Goal: Transaction & Acquisition: Obtain resource

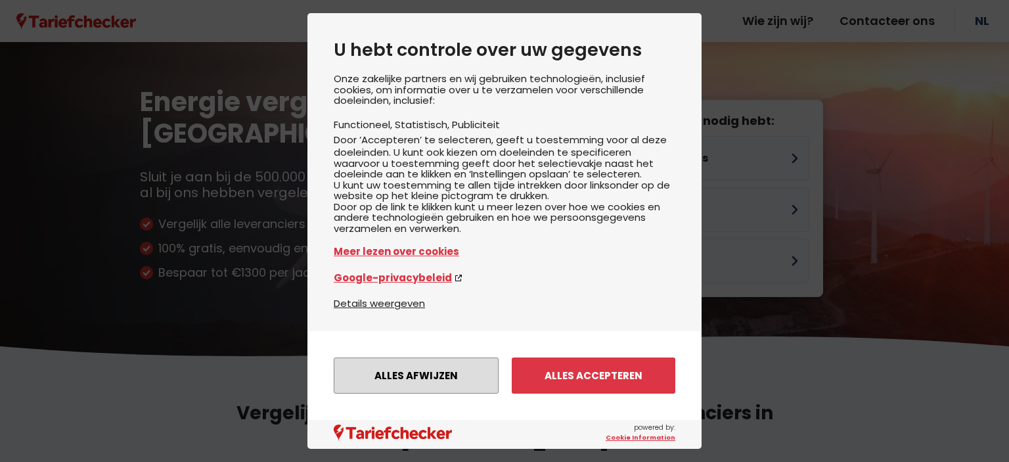
click at [386, 364] on button "Alles afwijzen" at bounding box center [416, 375] width 165 height 36
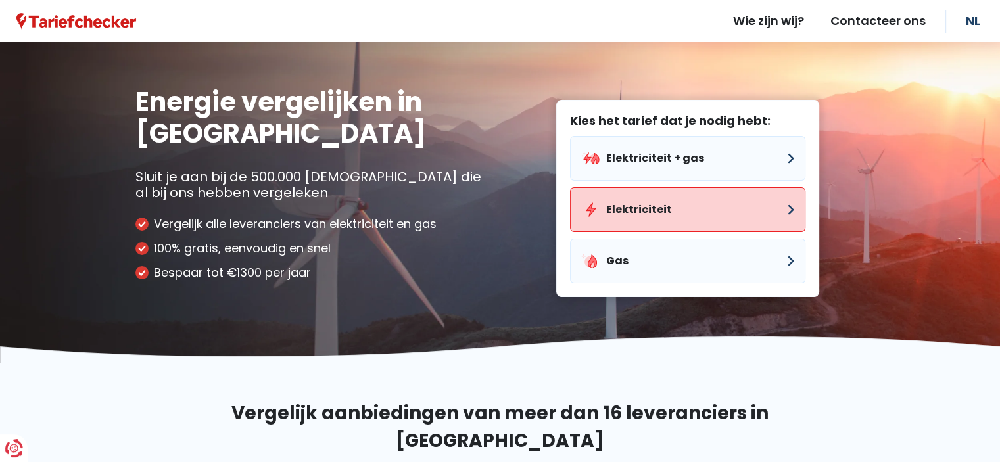
click at [760, 204] on button "Elektriciteit" at bounding box center [687, 209] width 235 height 45
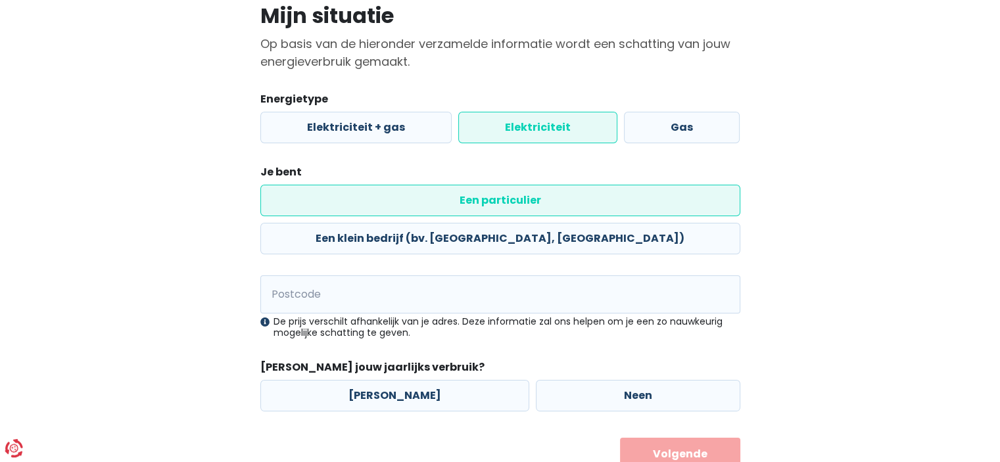
scroll to position [118, 0]
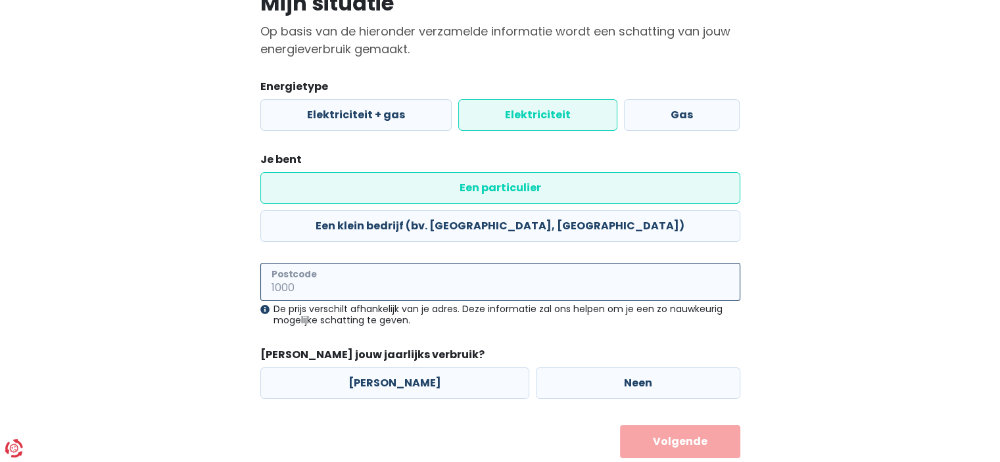
click at [283, 263] on input "Postcode" at bounding box center [500, 282] width 480 height 38
type input "8792"
click at [423, 367] on label "[PERSON_NAME]" at bounding box center [394, 383] width 269 height 32
click at [423, 367] on input "[PERSON_NAME]" at bounding box center [394, 383] width 269 height 32
radio input "true"
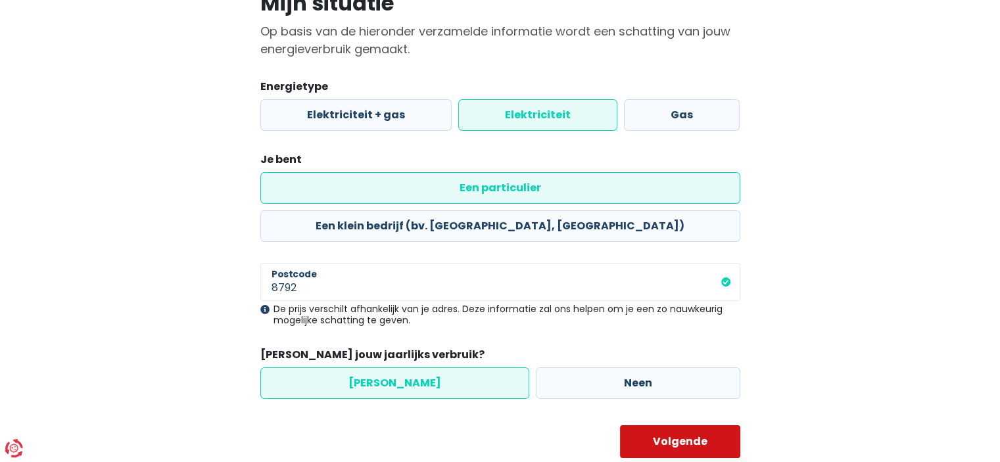
click at [660, 425] on button "Volgende" at bounding box center [680, 441] width 120 height 33
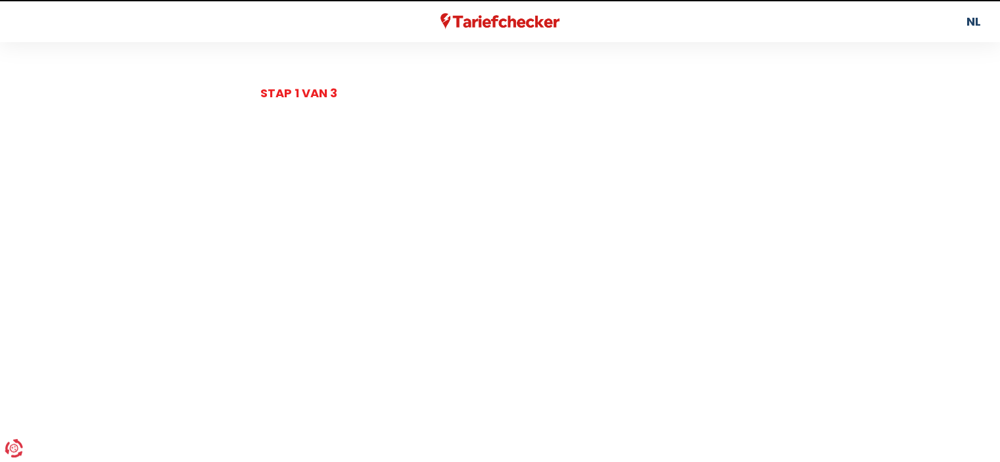
select select
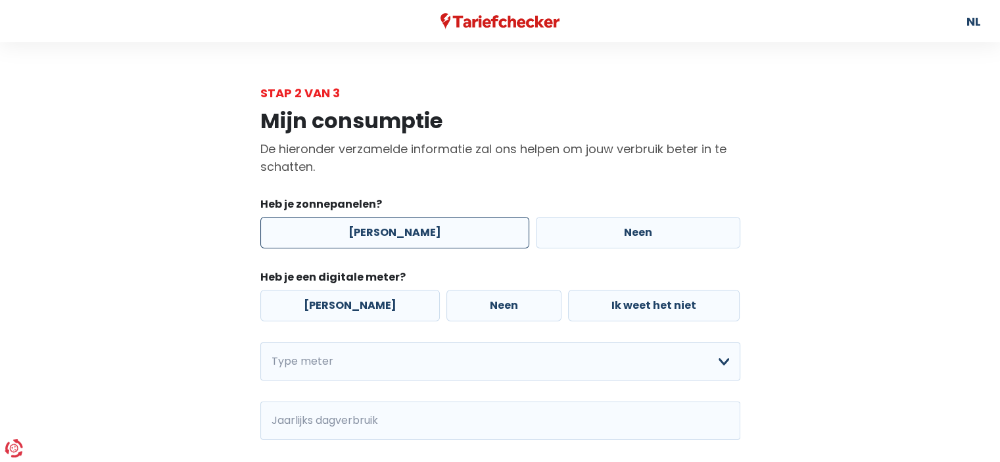
click at [344, 229] on label "[PERSON_NAME]" at bounding box center [394, 233] width 269 height 32
click at [344, 229] on input "[PERSON_NAME]" at bounding box center [394, 233] width 269 height 32
radio input "true"
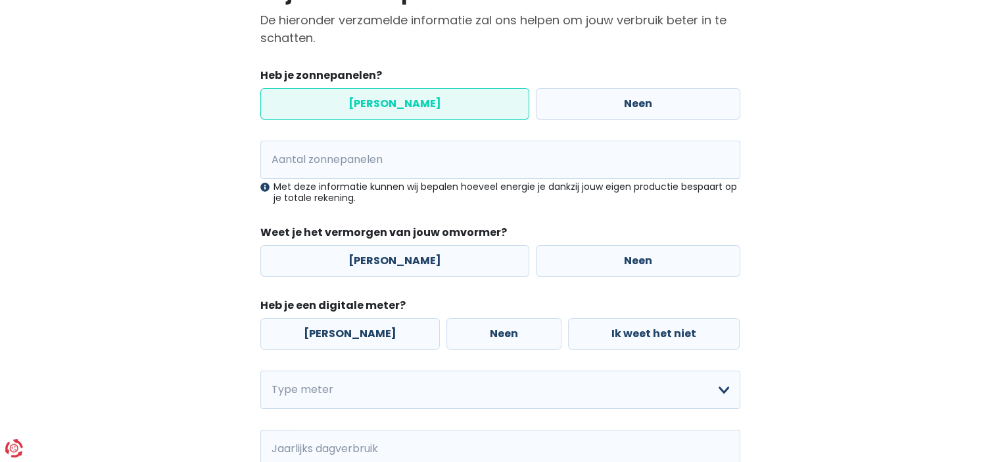
scroll to position [131, 0]
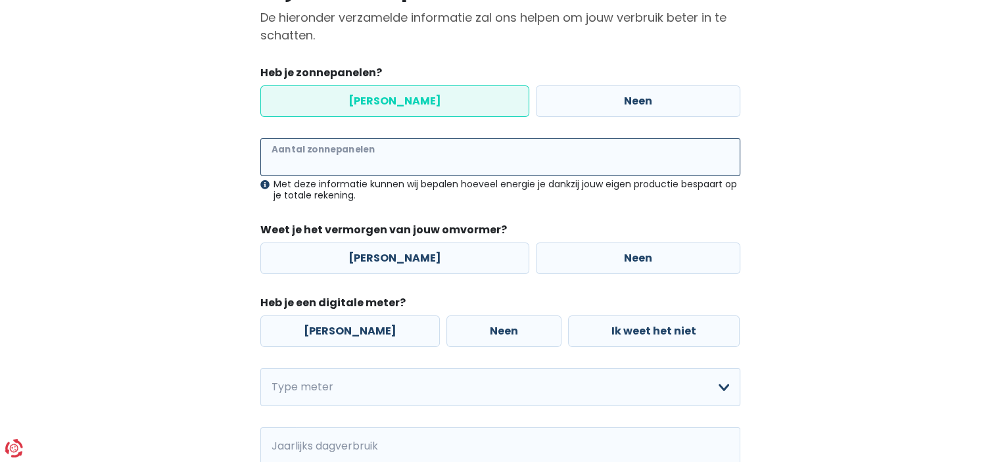
click at [321, 155] on input "Aantal zonnepanelen" at bounding box center [500, 157] width 480 height 38
type input "12"
click at [377, 254] on label "[PERSON_NAME]" at bounding box center [394, 258] width 269 height 32
click at [377, 254] on input "[PERSON_NAME]" at bounding box center [394, 258] width 269 height 32
radio input "true"
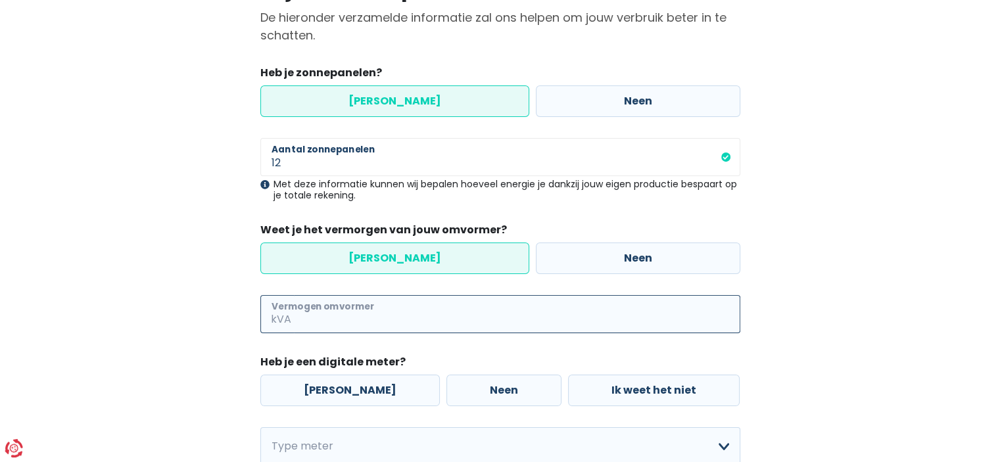
click at [351, 312] on input "Vermogen omvormer" at bounding box center [517, 314] width 446 height 38
type input "2"
click at [218, 287] on div "Mijn consumptie De hieronder verzamelde informatie zal ons helpen om jouw verbr…" at bounding box center [500, 313] width 749 height 686
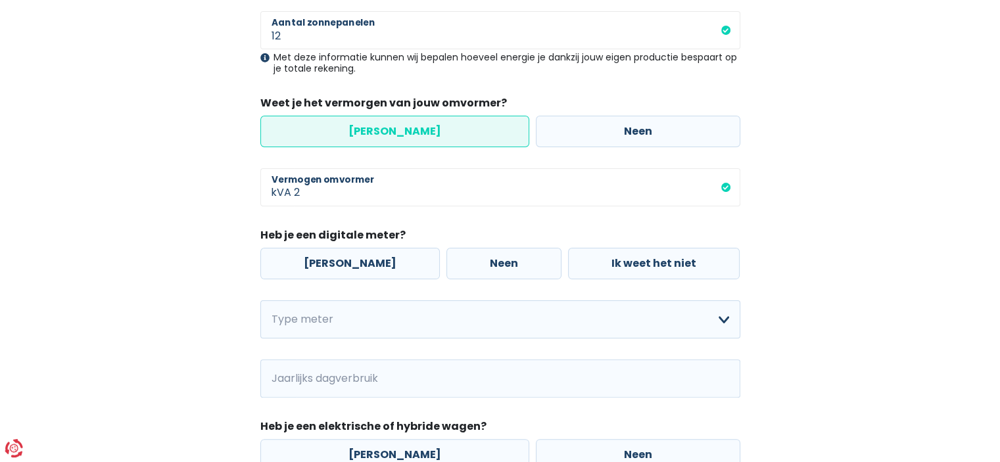
scroll to position [263, 0]
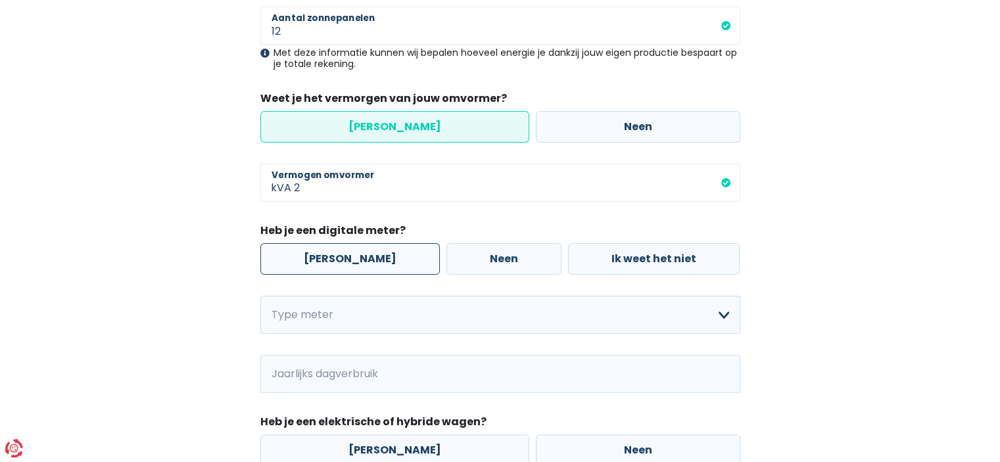
click at [342, 267] on label "[PERSON_NAME]" at bounding box center [349, 259] width 179 height 32
click at [342, 267] on input "[PERSON_NAME]" at bounding box center [349, 259] width 179 height 32
radio input "true"
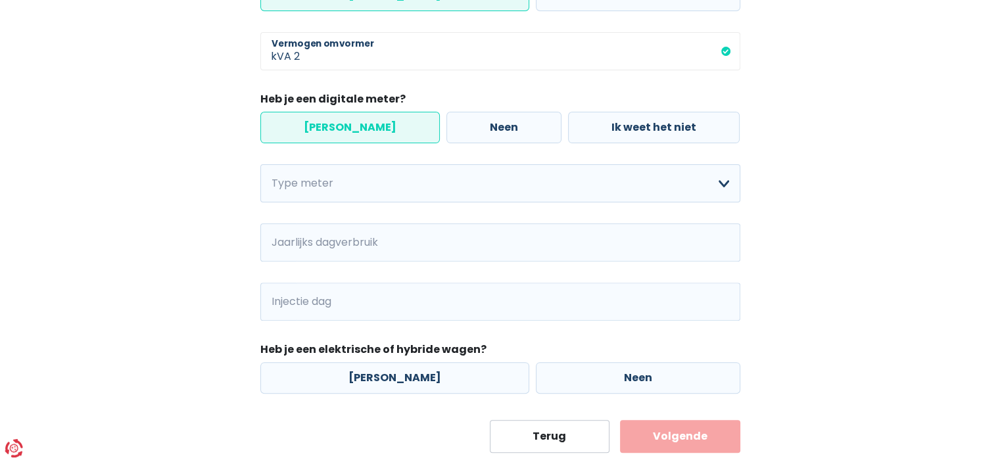
scroll to position [427, 0]
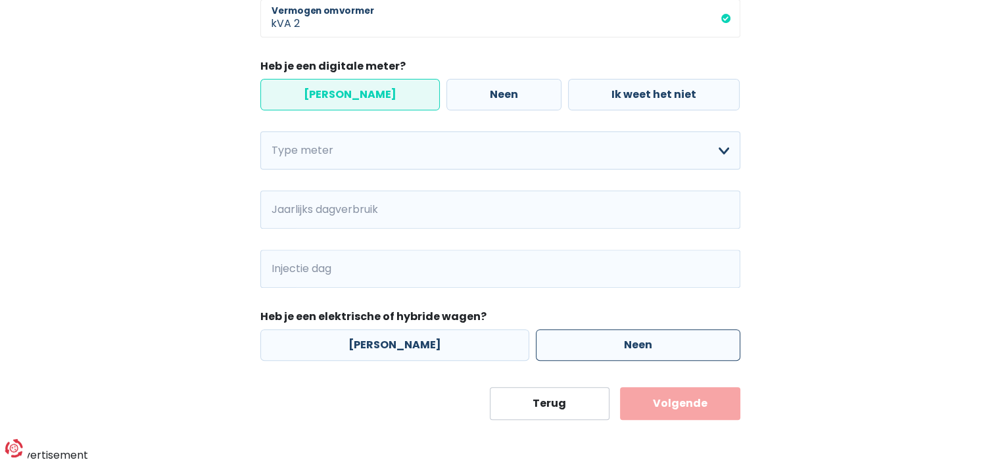
click at [576, 346] on label "Neen" at bounding box center [638, 345] width 204 height 32
click at [576, 346] on input "Neen" at bounding box center [638, 345] width 204 height 32
radio input "true"
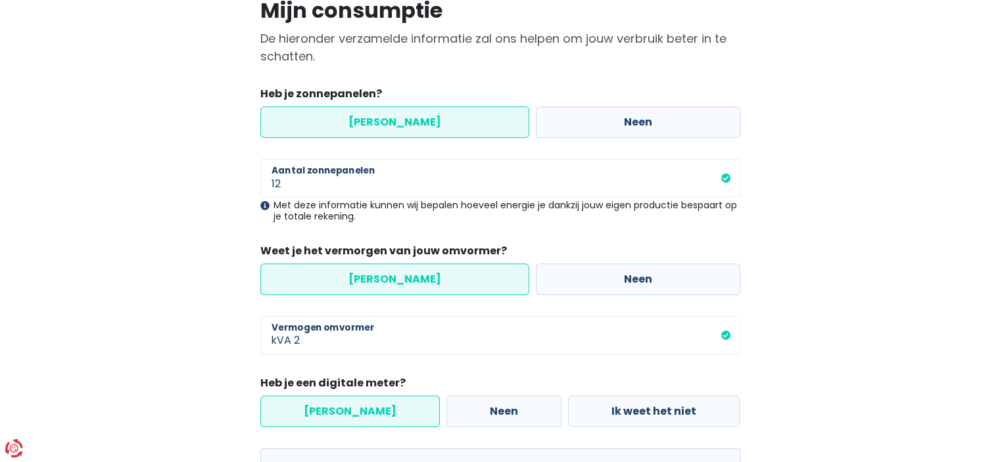
scroll to position [131, 0]
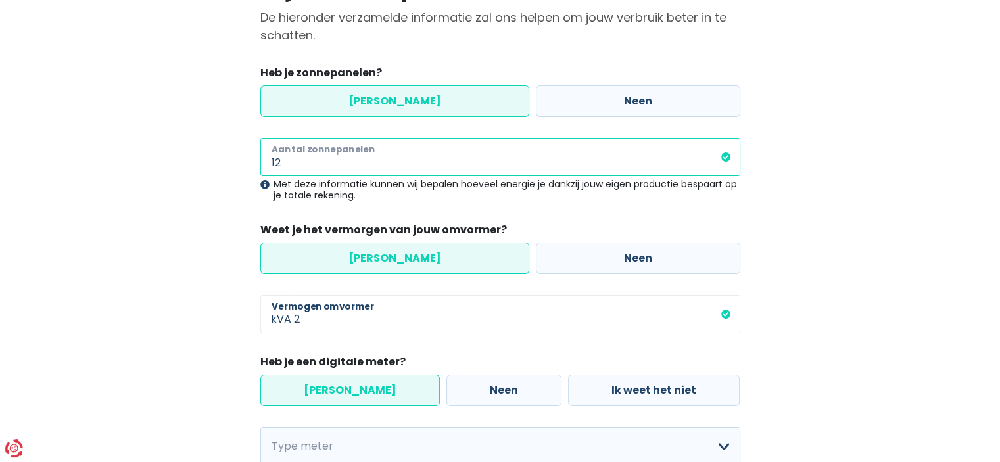
click at [297, 162] on input "12" at bounding box center [500, 157] width 480 height 38
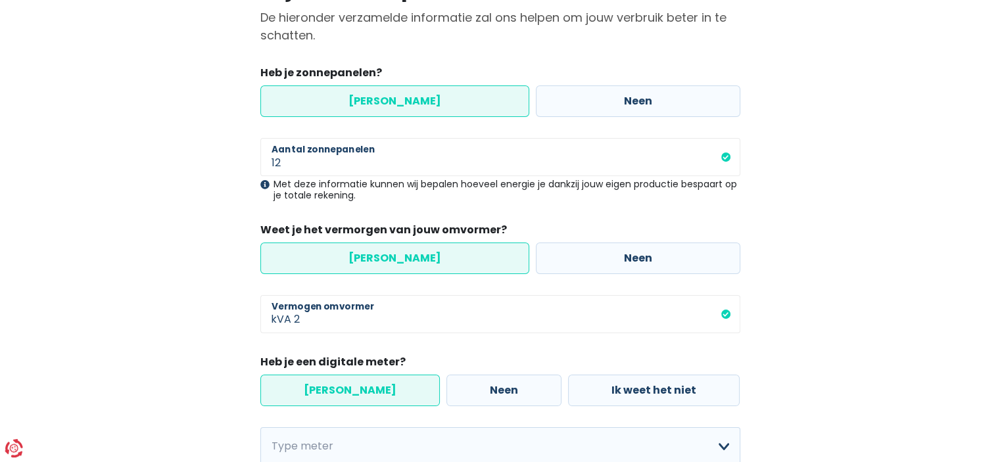
drag, startPoint x: 126, startPoint y: 311, endPoint x: 122, endPoint y: 317, distance: 8.0
click at [129, 311] on div "Mijn consumptie De hieronder verzamelde informatie zal ons helpen om jouw verbr…" at bounding box center [500, 342] width 749 height 745
click at [29, 179] on main "Stap 2 van 3 Mijn consumptie De hieronder verzamelde informatie zal ons helpen …" at bounding box center [500, 334] width 1000 height 763
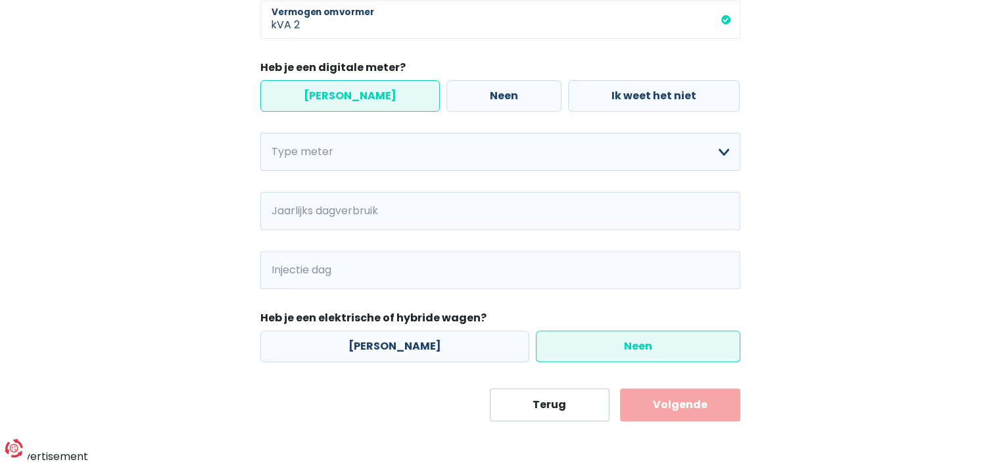
scroll to position [427, 0]
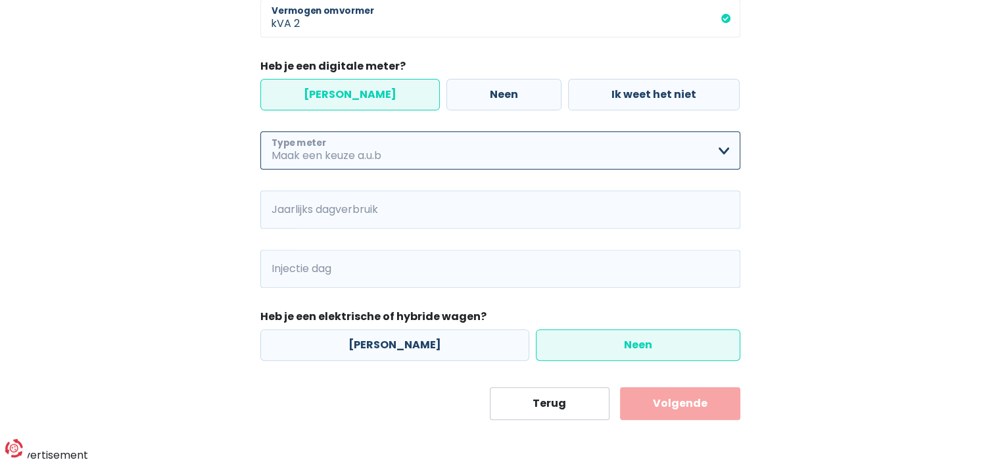
click at [321, 149] on select "Enkelvoudig Tweevoudig Enkelvoudig + uitsluitend nachttarief Tweevoudig + uitsl…" at bounding box center [500, 150] width 480 height 38
select select "day_single_rate"
click at [260, 131] on select "Enkelvoudig Tweevoudig Enkelvoudig + uitsluitend nachttarief Tweevoudig + uitsl…" at bounding box center [500, 150] width 480 height 38
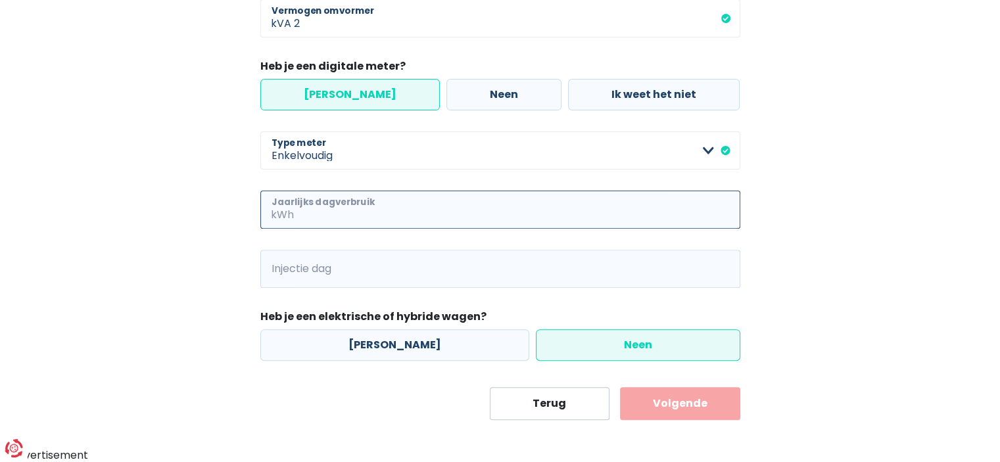
click at [331, 215] on input "Jaarlijks dagverbruik" at bounding box center [518, 210] width 444 height 38
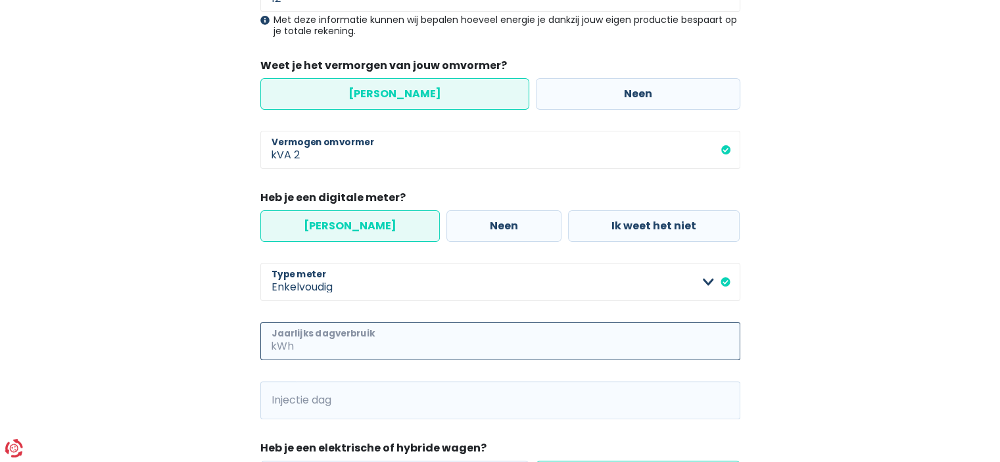
scroll to position [361, 0]
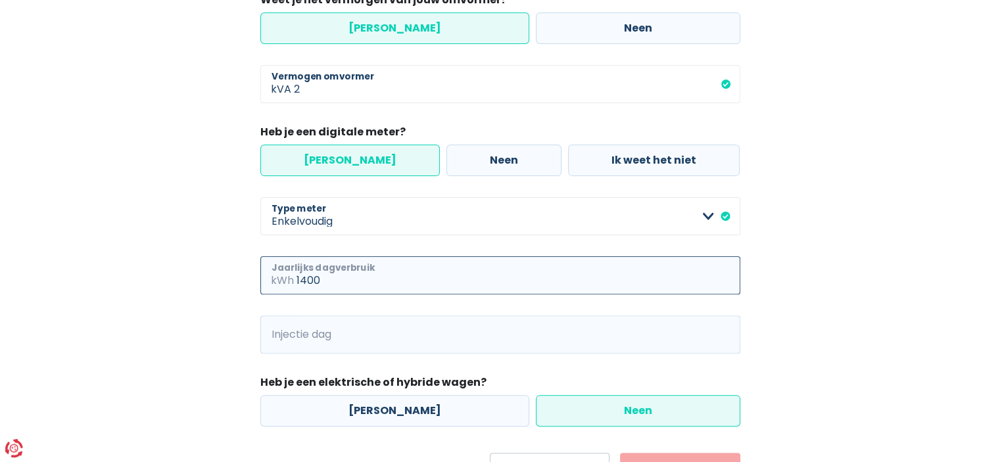
type input "1400"
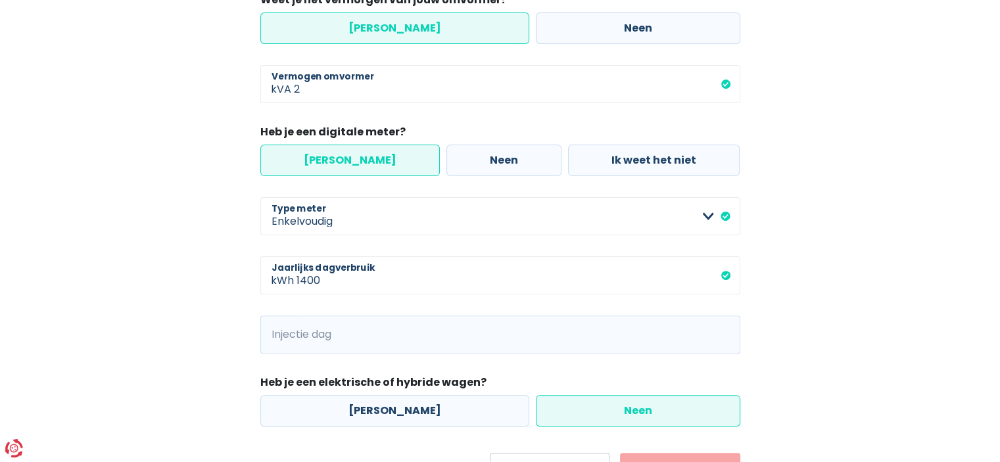
click at [275, 335] on span "kWh" at bounding box center [278, 334] width 36 height 38
click at [277, 335] on span "kWh" at bounding box center [278, 334] width 36 height 38
click at [346, 333] on input "Injectie dag" at bounding box center [518, 334] width 444 height 38
type input "2000"
click at [185, 325] on div "Mijn consumptie De hieronder verzamelde informatie zal ons helpen om jouw verbr…" at bounding box center [500, 112] width 749 height 745
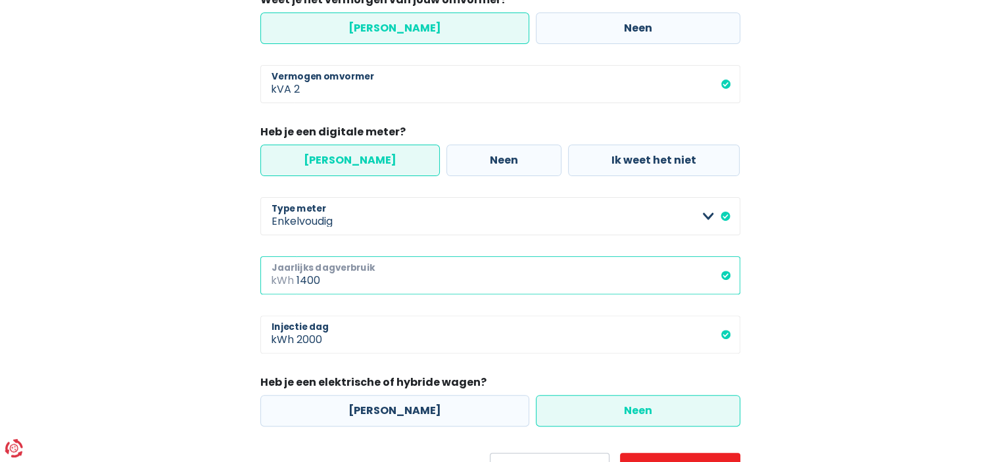
click at [306, 281] on input "1400" at bounding box center [518, 275] width 444 height 38
type input "1600"
click at [281, 352] on span "kWh" at bounding box center [278, 334] width 36 height 38
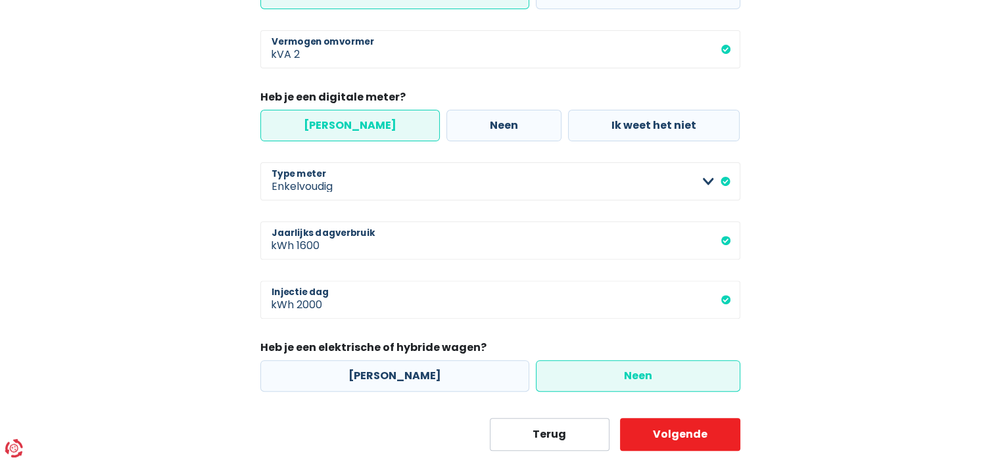
scroll to position [427, 0]
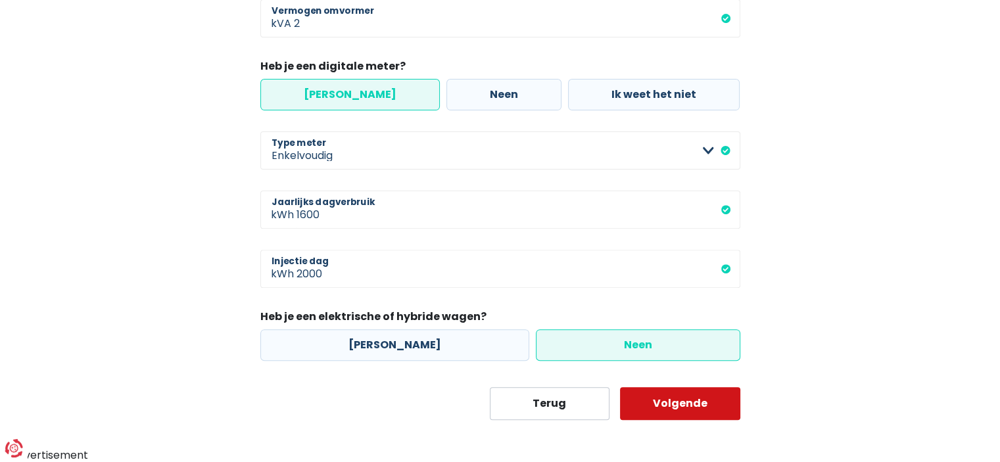
click at [678, 400] on button "Volgende" at bounding box center [680, 403] width 120 height 33
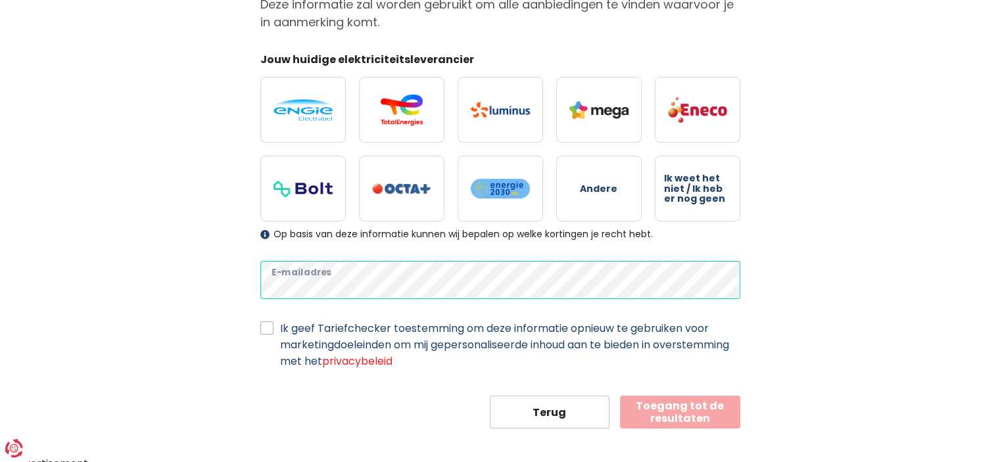
scroll to position [151, 0]
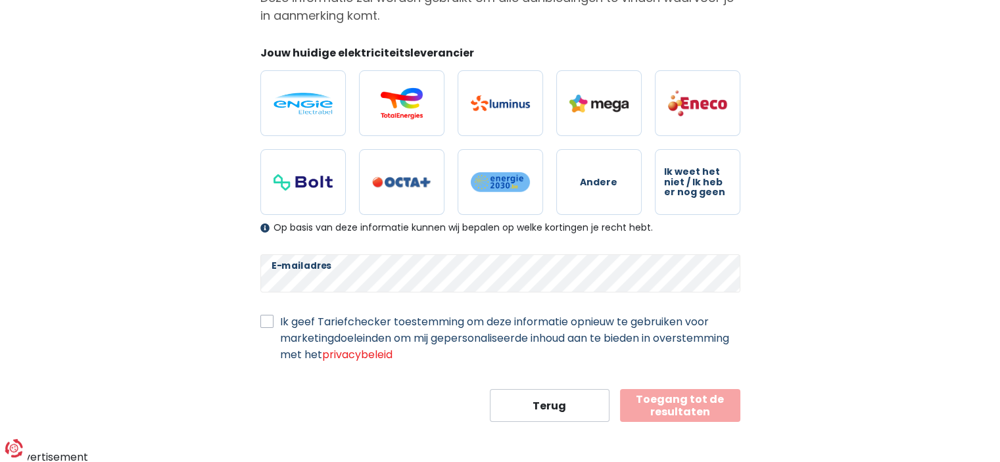
click at [693, 391] on button "Toegang tot de resultaten" at bounding box center [680, 405] width 120 height 33
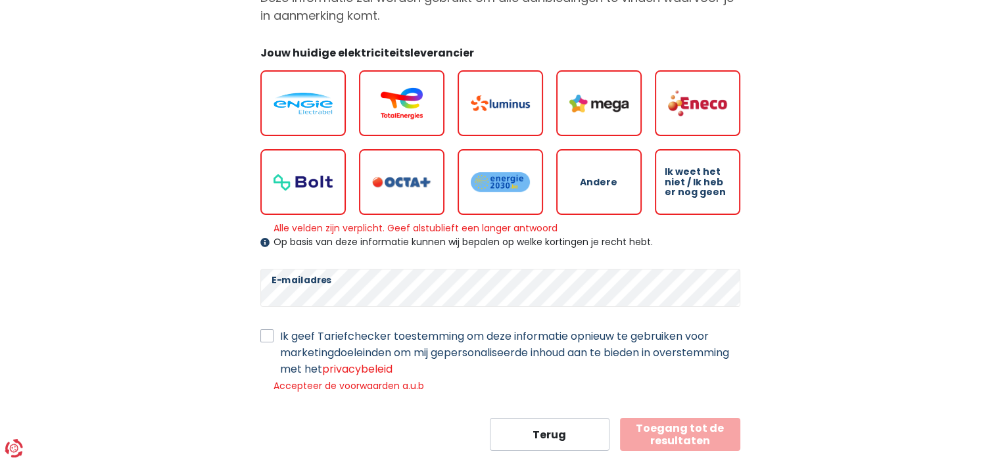
scroll to position [180, 0]
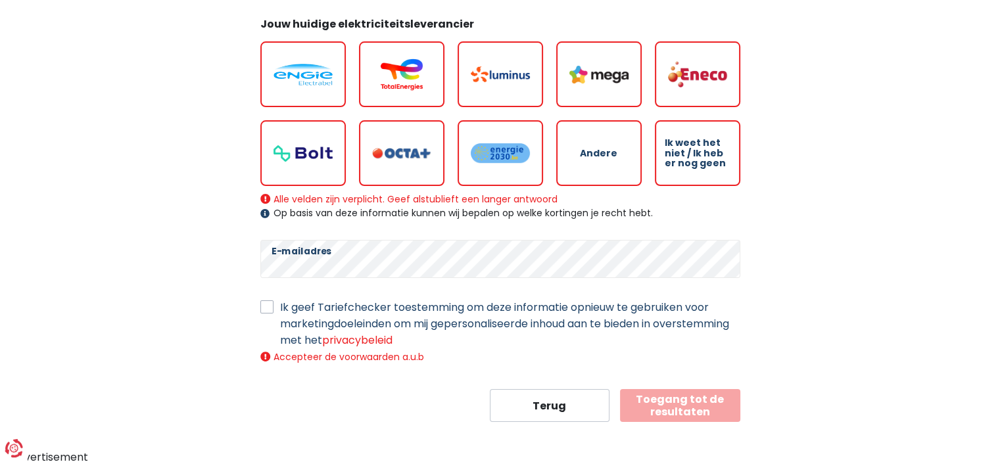
click at [280, 307] on label "Ik geef Tariefchecker toestemming om deze informatie opnieuw te gebruiken voor …" at bounding box center [510, 323] width 460 height 49
click at [272, 307] on input "Ik geef Tariefchecker toestemming om deze informatie opnieuw te gebruiken voor …" at bounding box center [266, 305] width 13 height 13
checkbox input "true"
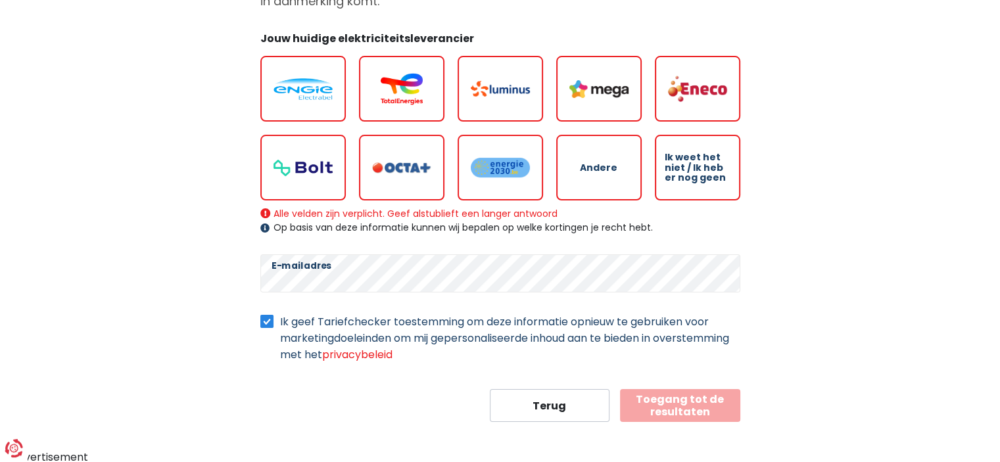
click at [695, 400] on button "Toegang tot de resultaten" at bounding box center [680, 405] width 120 height 33
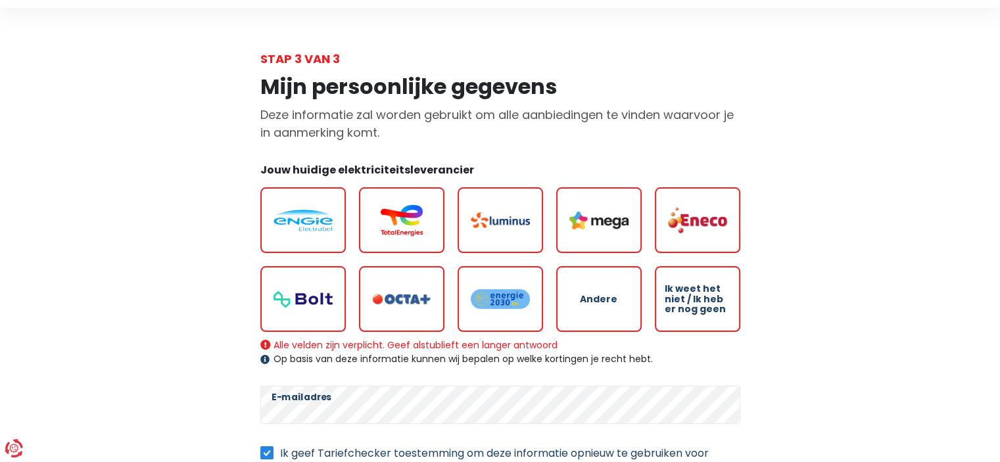
scroll to position [100, 0]
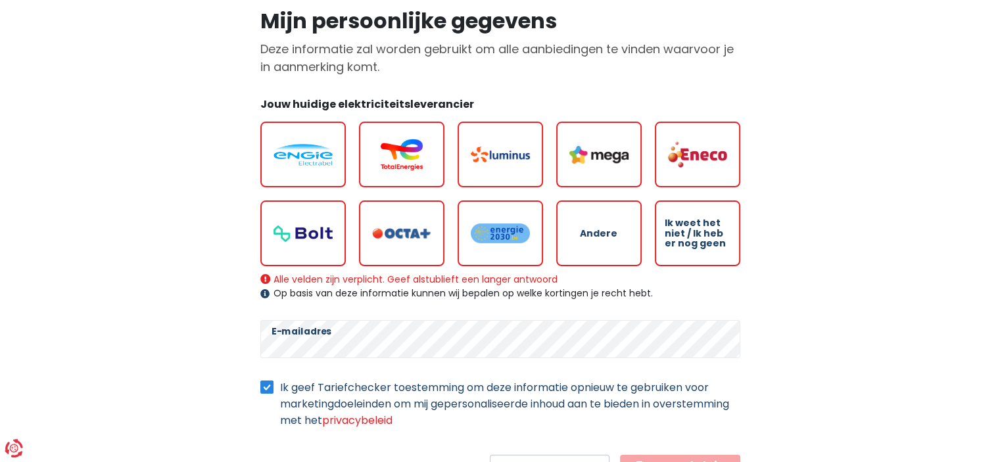
click at [415, 154] on img at bounding box center [401, 155] width 59 height 32
click at [415, 154] on input "radio" at bounding box center [401, 155] width 85 height 66
radio input "true"
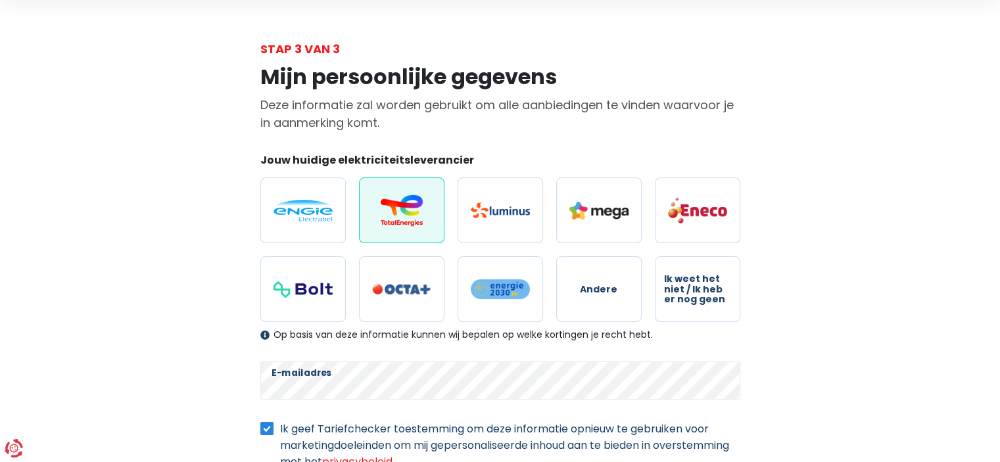
scroll to position [0, 0]
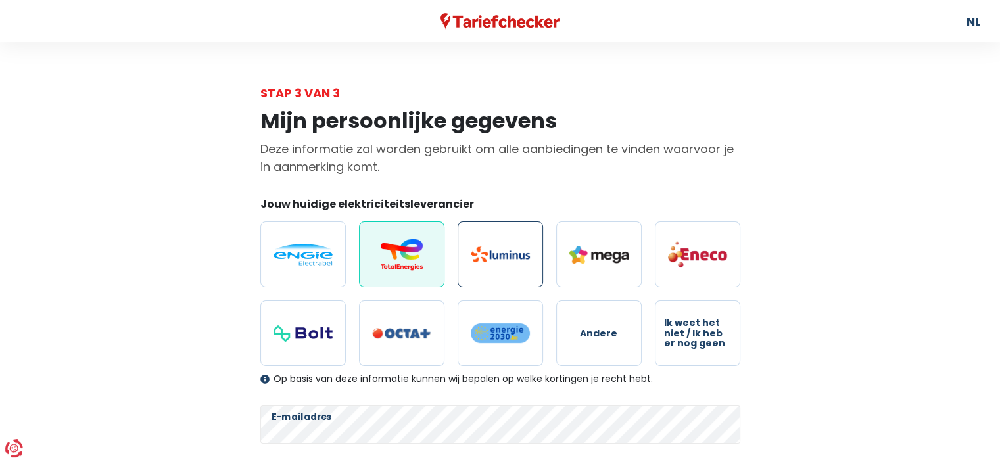
click at [500, 269] on label at bounding box center [499, 254] width 85 height 66
click at [500, 269] on input "radio" at bounding box center [499, 254] width 85 height 66
radio input "true"
radio input "false"
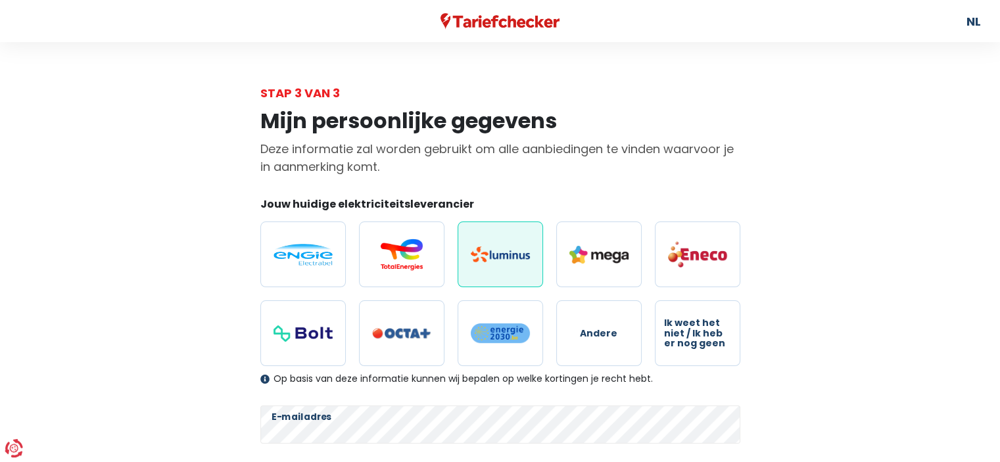
click at [500, 269] on label at bounding box center [499, 254] width 85 height 66
click at [500, 269] on input "radio" at bounding box center [499, 254] width 85 height 66
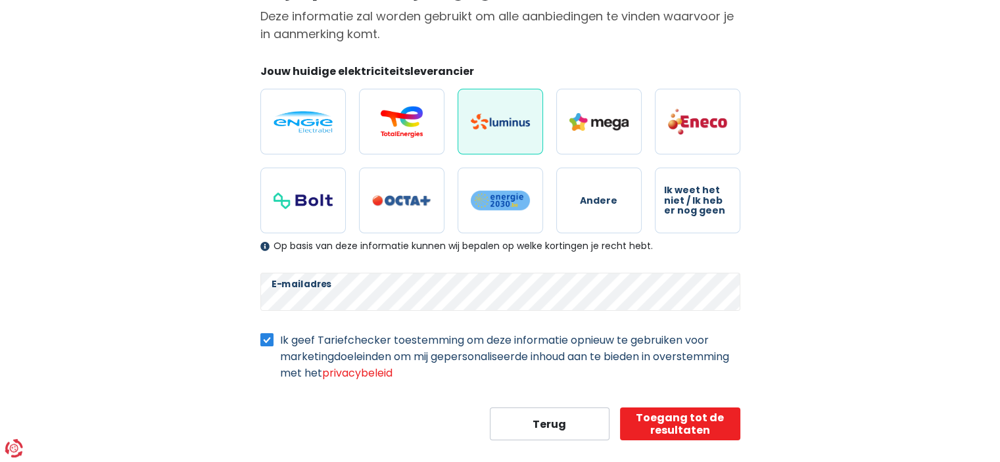
scroll to position [151, 0]
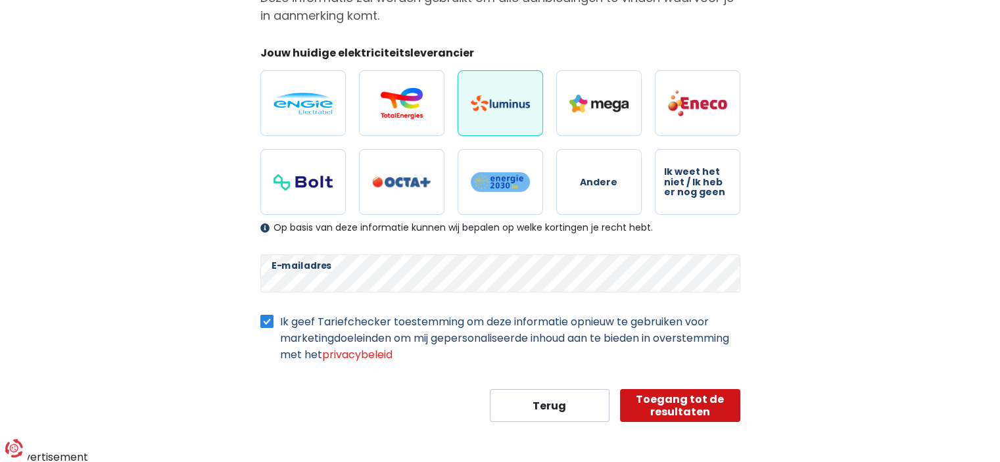
click at [683, 409] on button "Toegang tot de resultaten" at bounding box center [680, 405] width 120 height 33
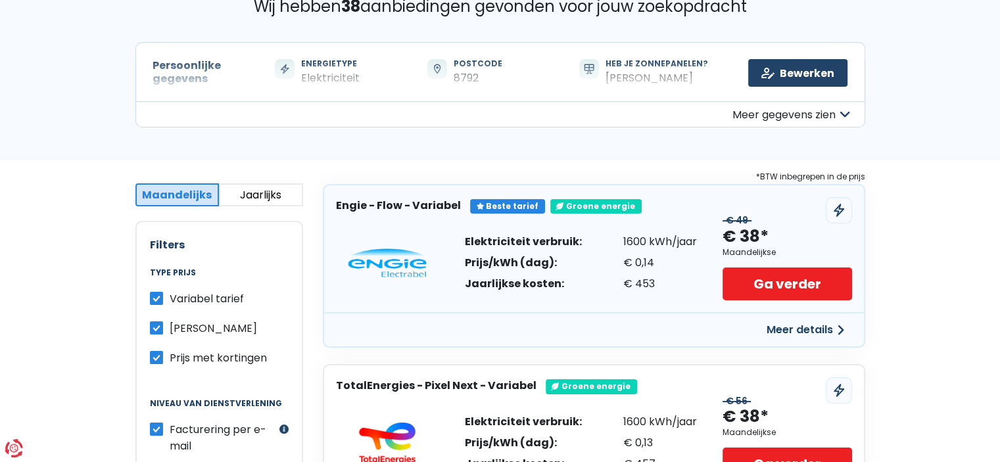
scroll to position [66, 0]
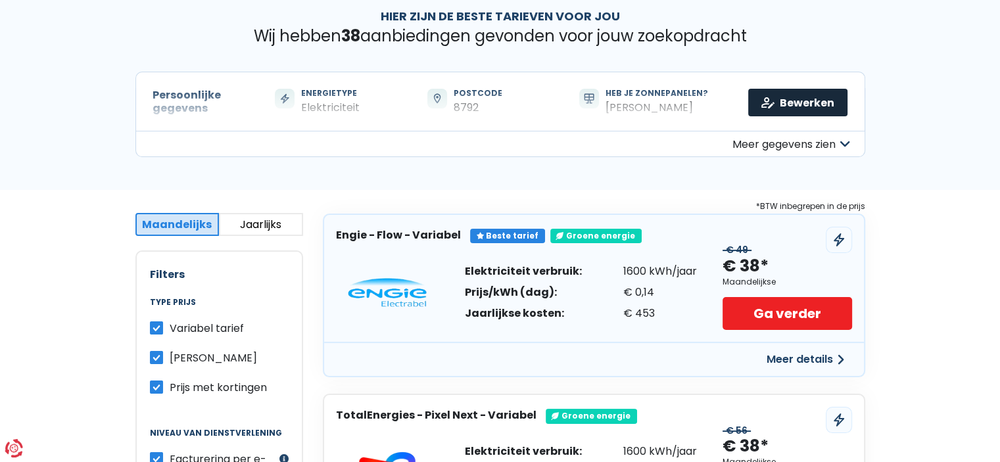
click at [794, 108] on link "Bewerken" at bounding box center [797, 103] width 99 height 28
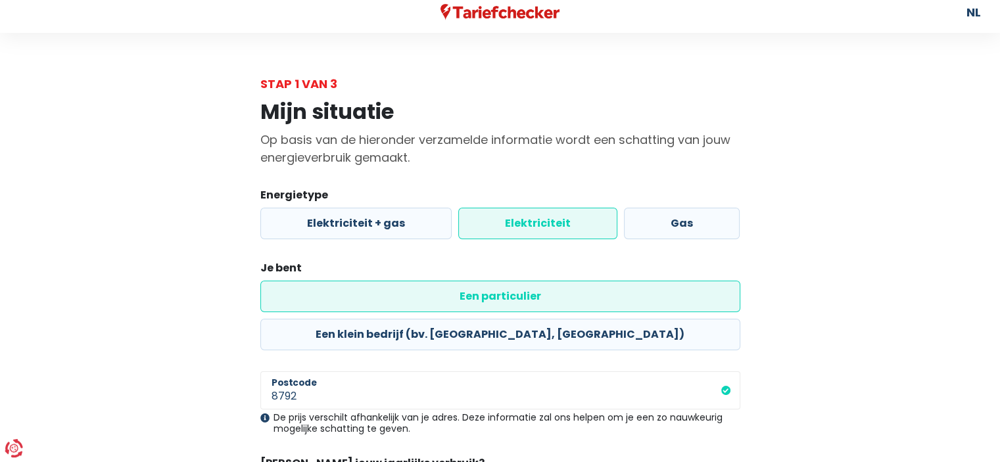
scroll to position [118, 0]
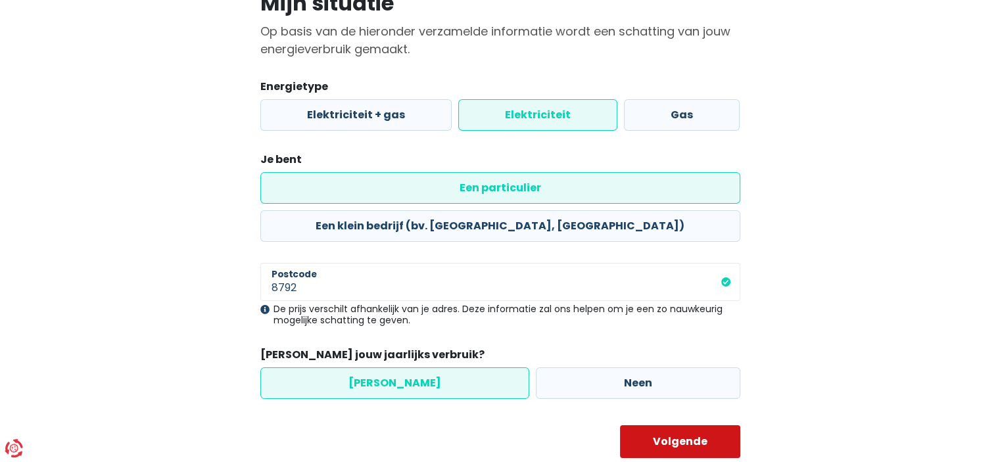
click at [656, 425] on button "Volgende" at bounding box center [680, 441] width 120 height 33
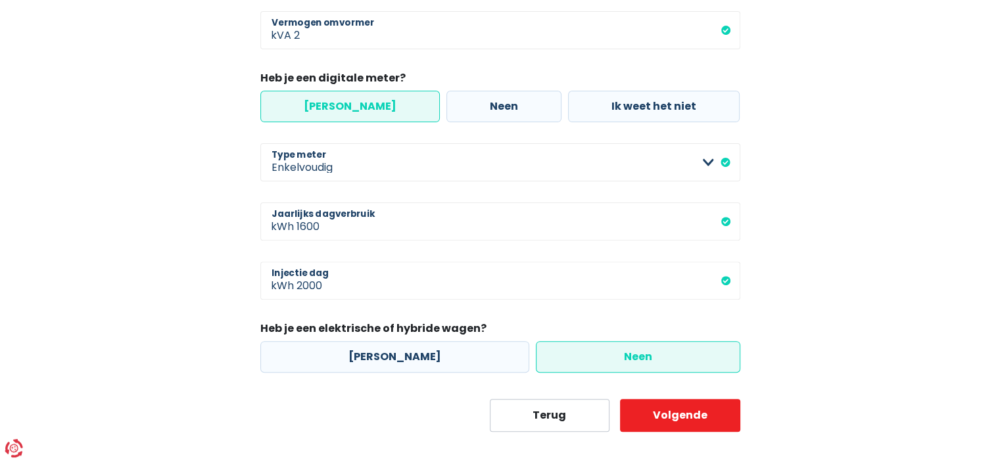
scroll to position [427, 0]
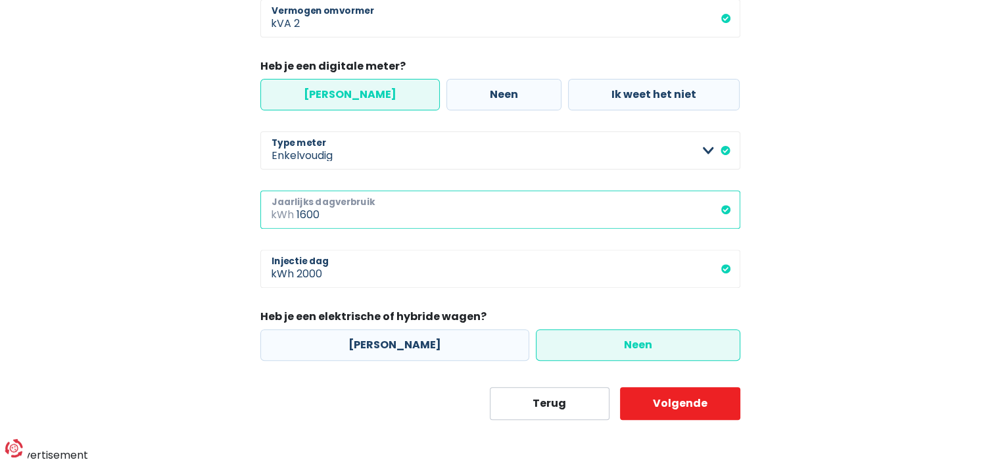
click at [324, 219] on input "1600" at bounding box center [518, 210] width 444 height 38
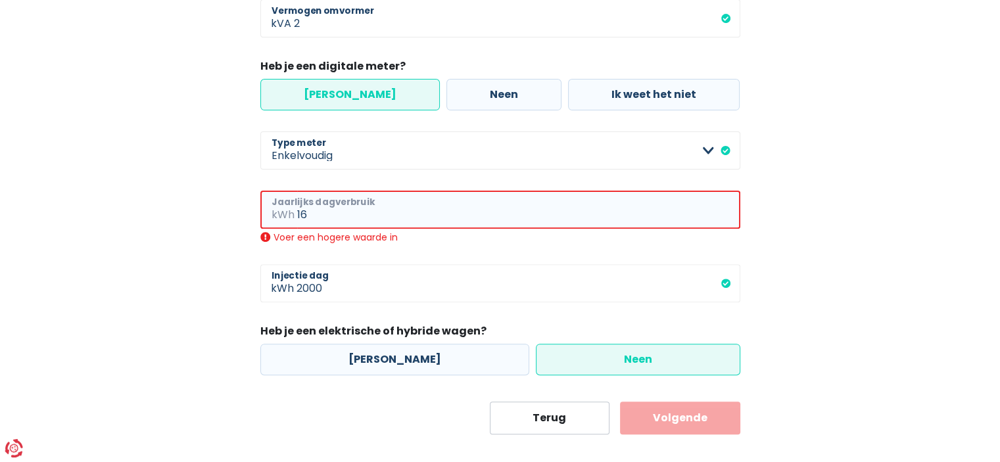
type input "1"
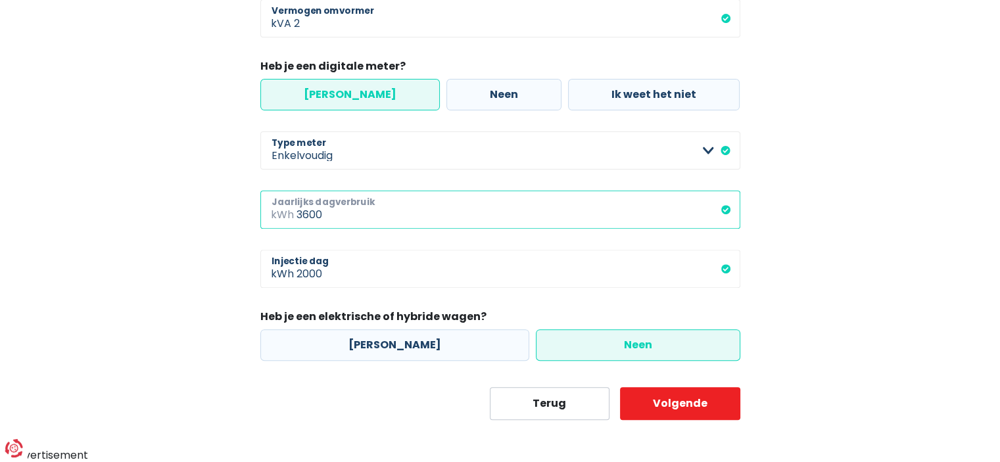
type input "3600"
click at [173, 241] on div "Mijn consumptie De hieronder verzamelde informatie zal ons helpen om jouw verbr…" at bounding box center [500, 47] width 749 height 745
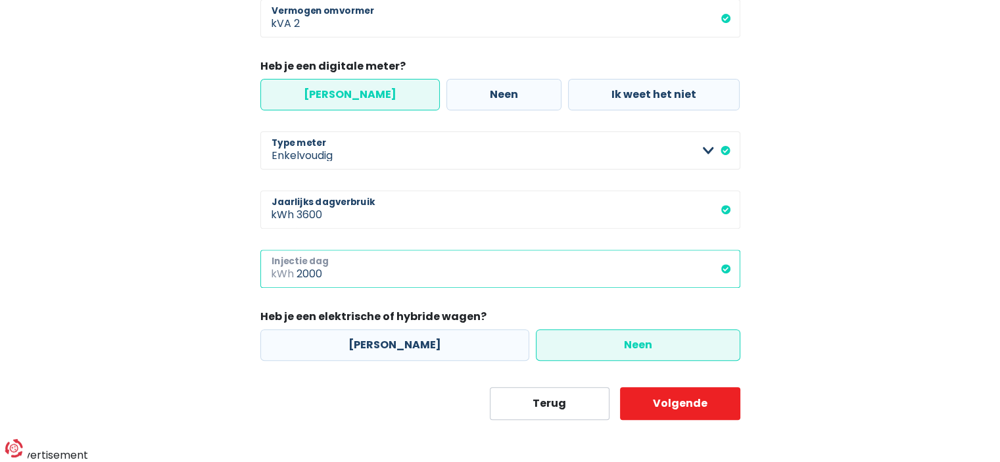
click at [325, 271] on input "2000" at bounding box center [518, 269] width 444 height 38
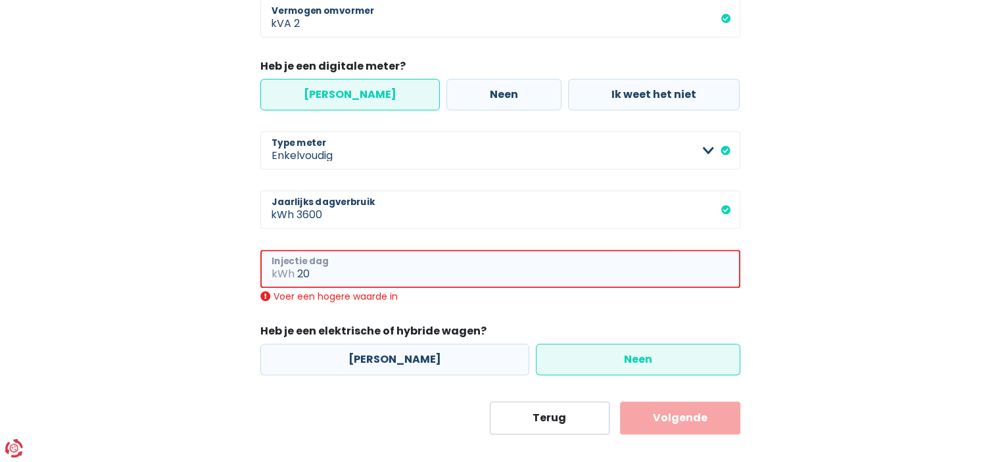
type input "2"
click at [291, 304] on div "Heb je zonnepanelen? Ja Neen 12 Aantal zonnepanelen Met deze informatie kunnen …" at bounding box center [500, 72] width 480 height 606
click at [252, 277] on div "Mijn consumptie De hieronder verzamelde informatie zal ons helpen om jouw verbr…" at bounding box center [499, 55] width 499 height 760
click at [313, 273] on input "10" at bounding box center [518, 269] width 443 height 38
type input "1"
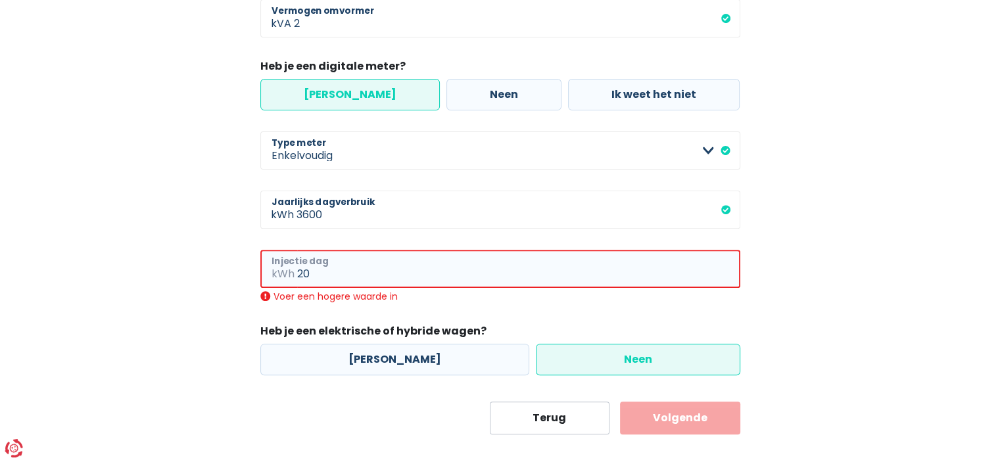
type input "2"
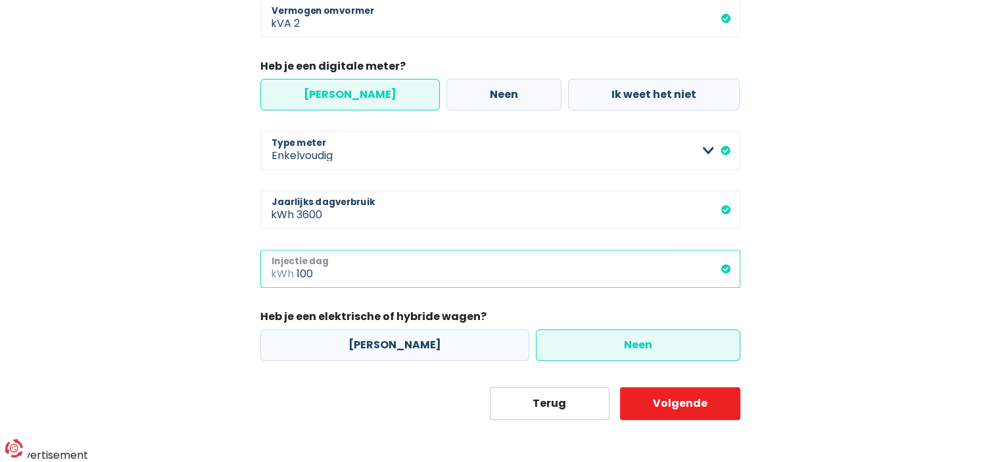
type input "100"
click at [47, 195] on main "Stap 2 van 3 Mijn consumptie De hieronder verzamelde informatie zal ons helpen …" at bounding box center [500, 38] width 1000 height 763
click at [313, 278] on input "100" at bounding box center [518, 269] width 444 height 38
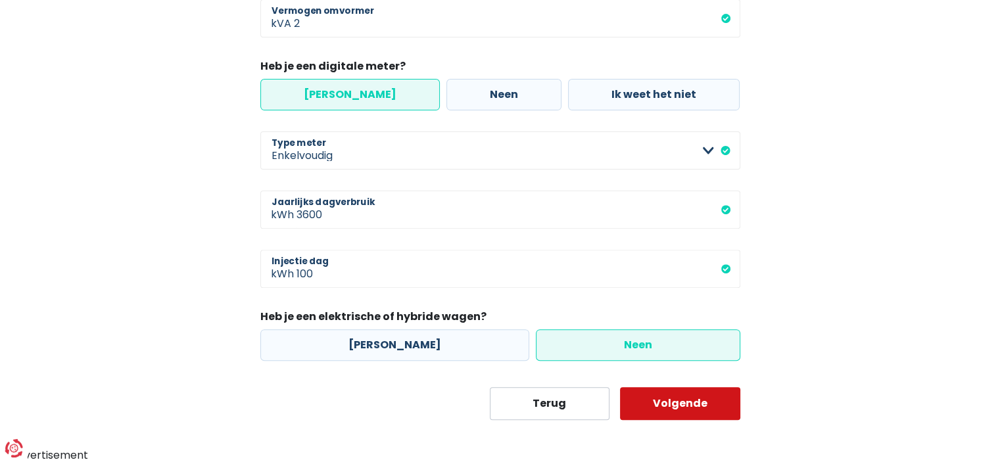
click at [679, 415] on button "Volgende" at bounding box center [680, 403] width 120 height 33
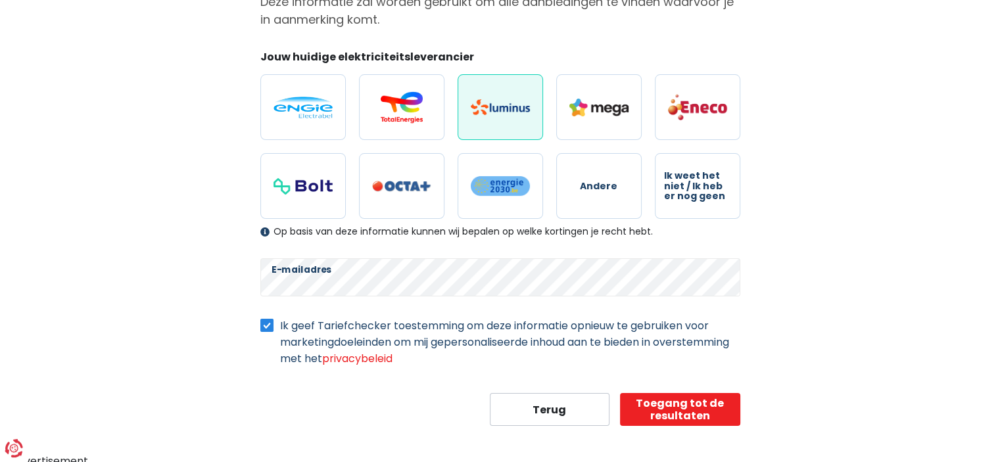
scroll to position [151, 0]
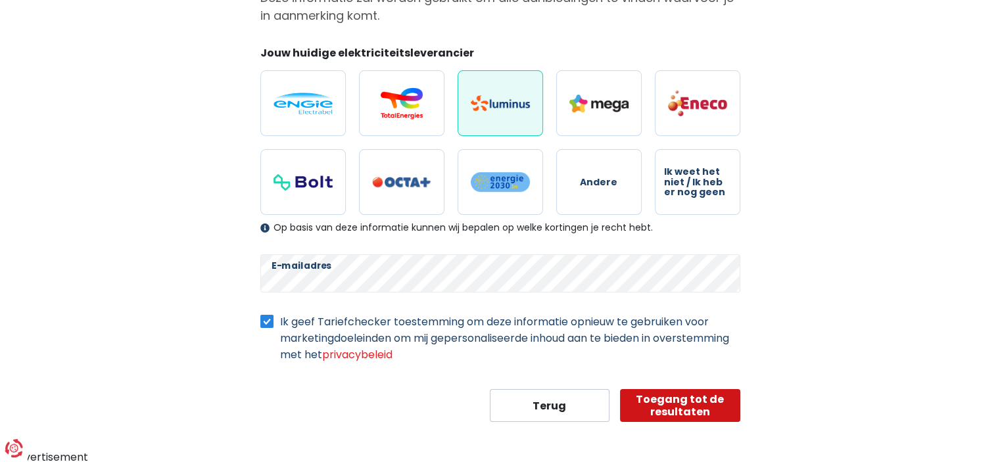
click at [637, 403] on button "Toegang tot de resultaten" at bounding box center [680, 405] width 120 height 33
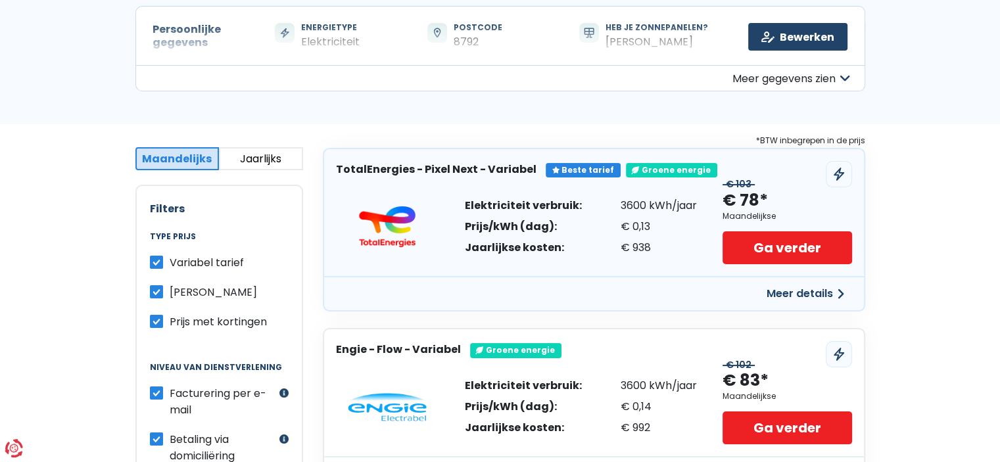
scroll to position [197, 0]
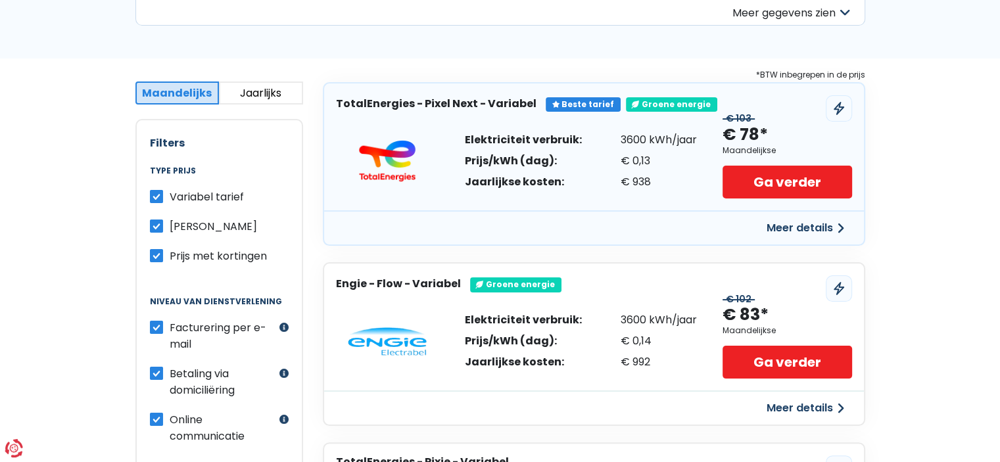
click at [170, 195] on label "Variabel tarief" at bounding box center [207, 197] width 74 height 16
click at [155, 195] on input "Variabel tarief" at bounding box center [156, 195] width 13 height 13
checkbox input "false"
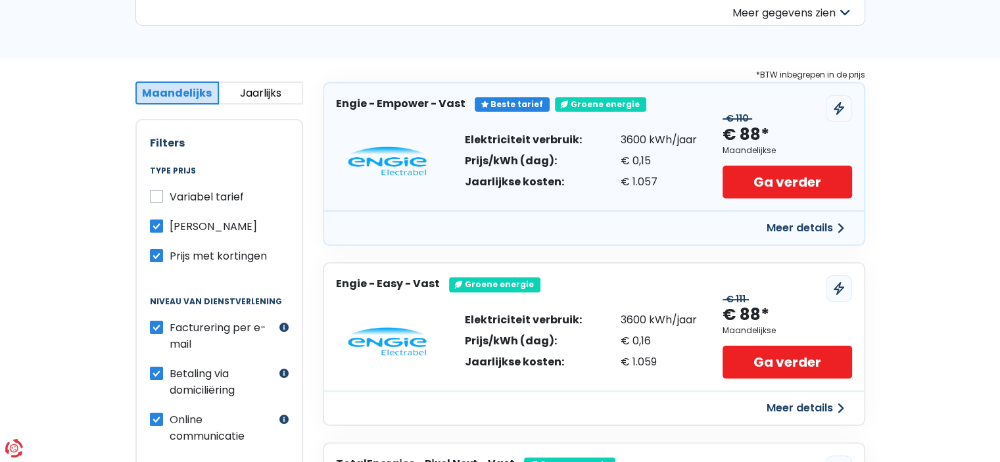
click at [163, 256] on div "Prijs met kortingen" at bounding box center [219, 256] width 139 height 16
click at [170, 256] on label "Prijs met kortingen" at bounding box center [218, 256] width 97 height 16
click at [155, 256] on input "Prijs met kortingen" at bounding box center [156, 254] width 13 height 13
checkbox input "false"
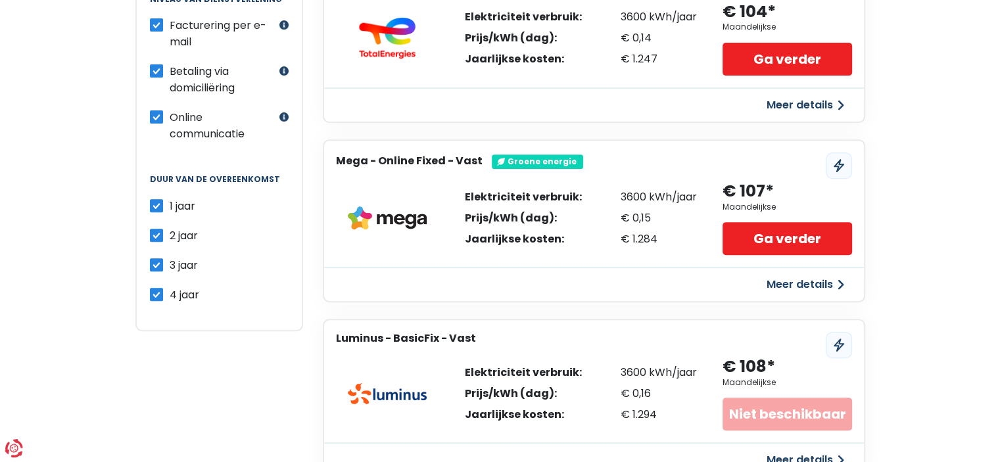
scroll to position [460, 0]
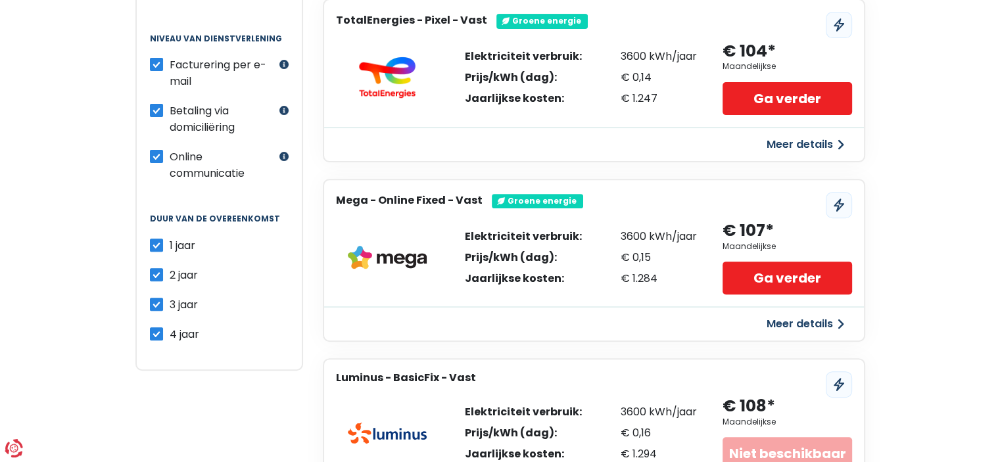
click at [170, 329] on label "4 jaar" at bounding box center [185, 334] width 30 height 16
click at [157, 329] on input "4 jaar" at bounding box center [156, 332] width 13 height 13
checkbox input "false"
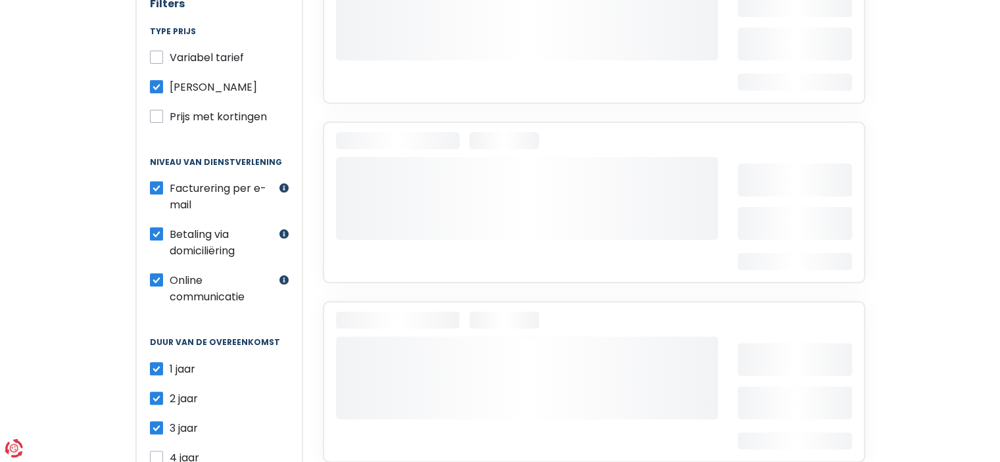
scroll to position [329, 0]
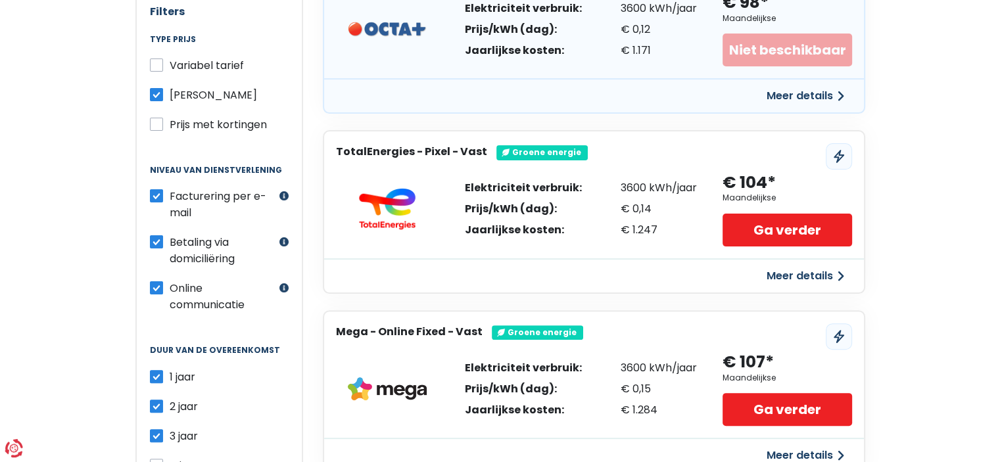
click at [170, 127] on label "Prijs met kortingen" at bounding box center [218, 124] width 97 height 16
click at [156, 127] on input "Prijs met kortingen" at bounding box center [156, 122] width 13 height 13
checkbox input "true"
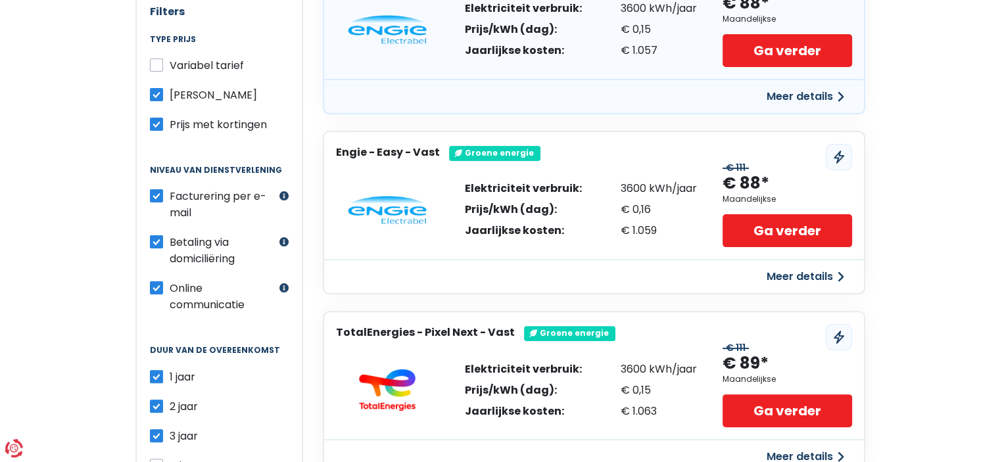
click at [170, 369] on label "1 jaar" at bounding box center [183, 377] width 26 height 16
click at [155, 369] on input "1 jaar" at bounding box center [156, 375] width 13 height 13
checkbox input "false"
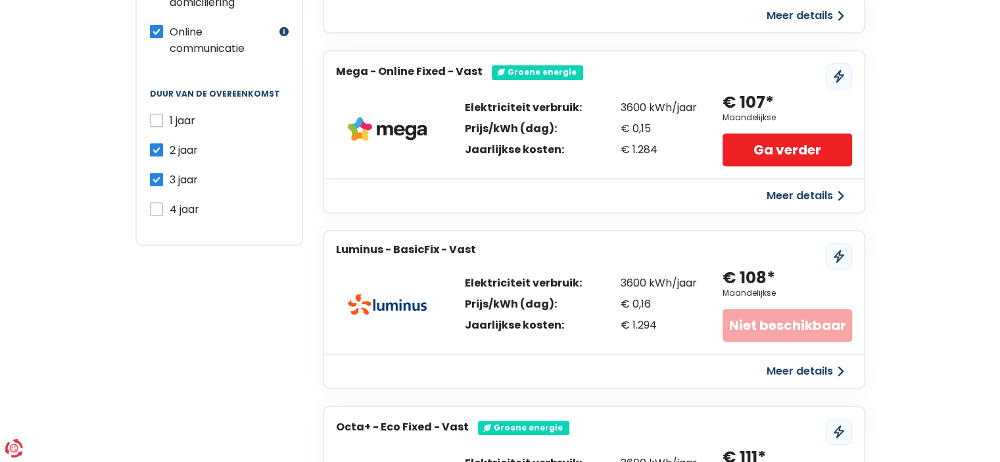
scroll to position [591, 0]
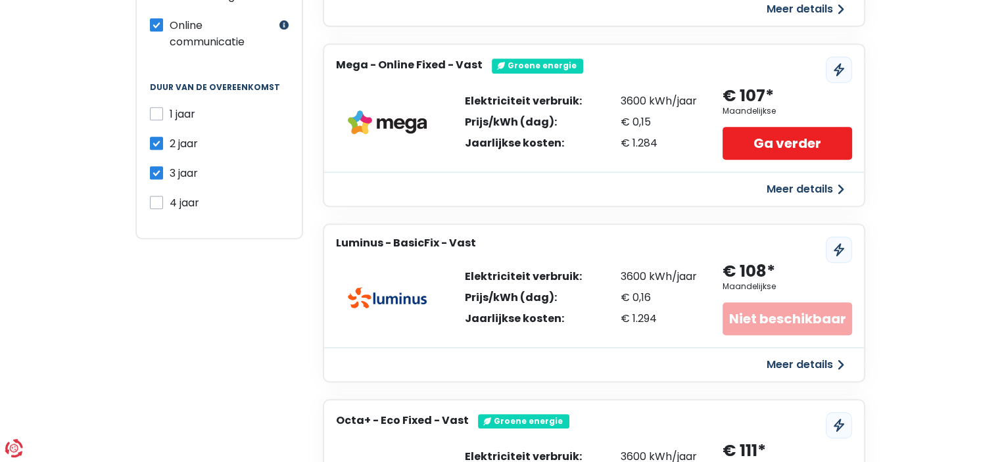
click at [164, 135] on div "2 jaar" at bounding box center [219, 143] width 139 height 16
click at [170, 135] on label "2 jaar" at bounding box center [184, 143] width 28 height 16
click at [162, 135] on input "2 jaar" at bounding box center [156, 141] width 13 height 13
checkbox input "false"
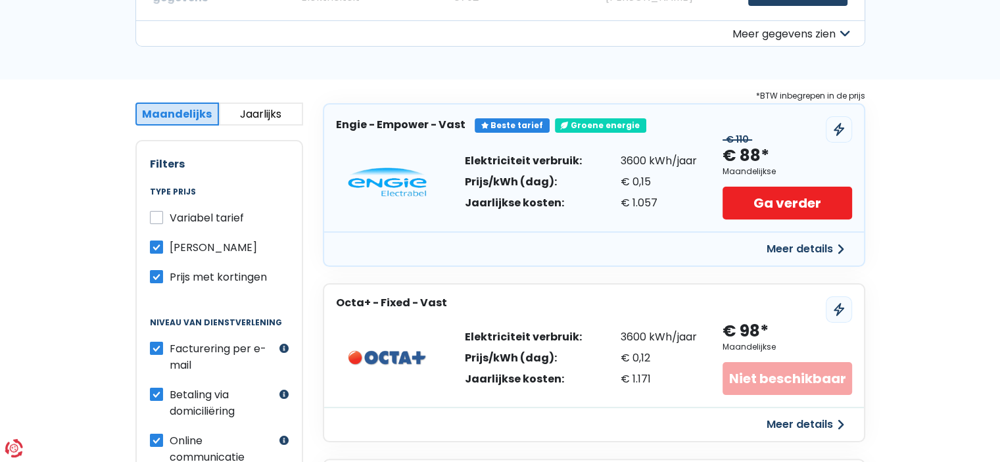
scroll to position [197, 0]
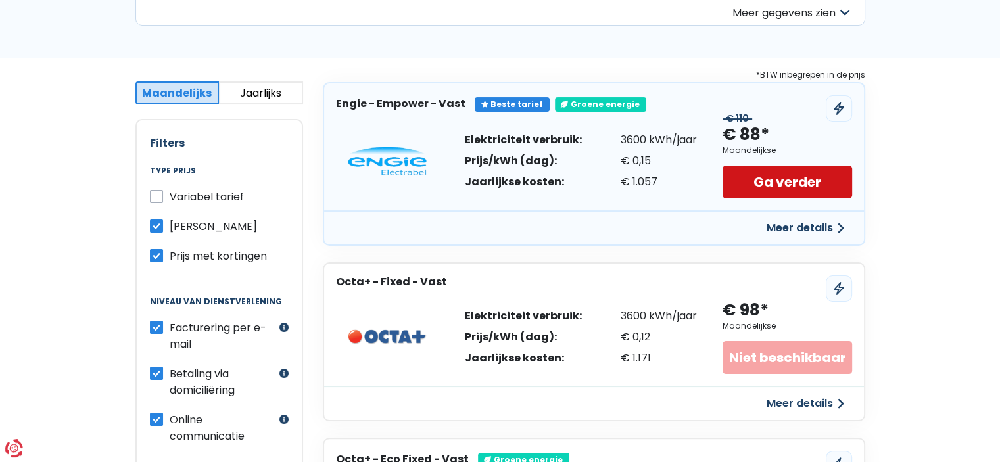
click at [791, 183] on link "Ga verder" at bounding box center [786, 182] width 129 height 33
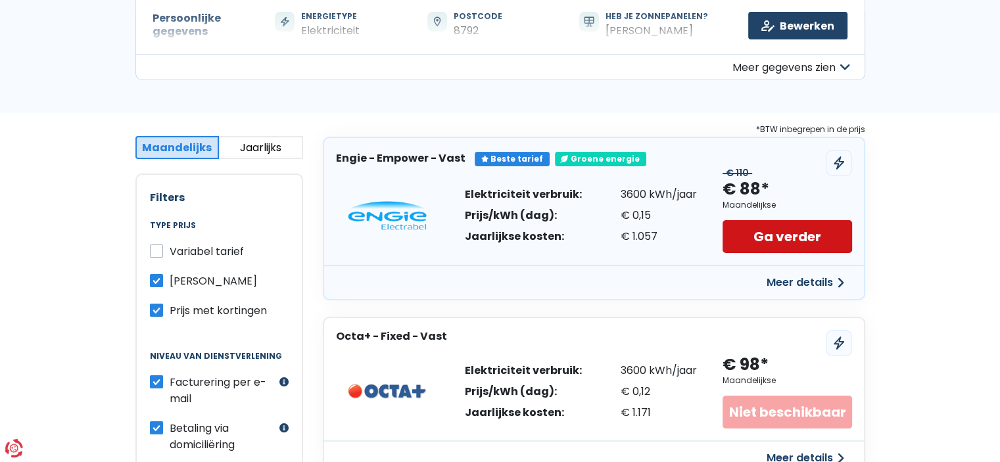
scroll to position [66, 0]
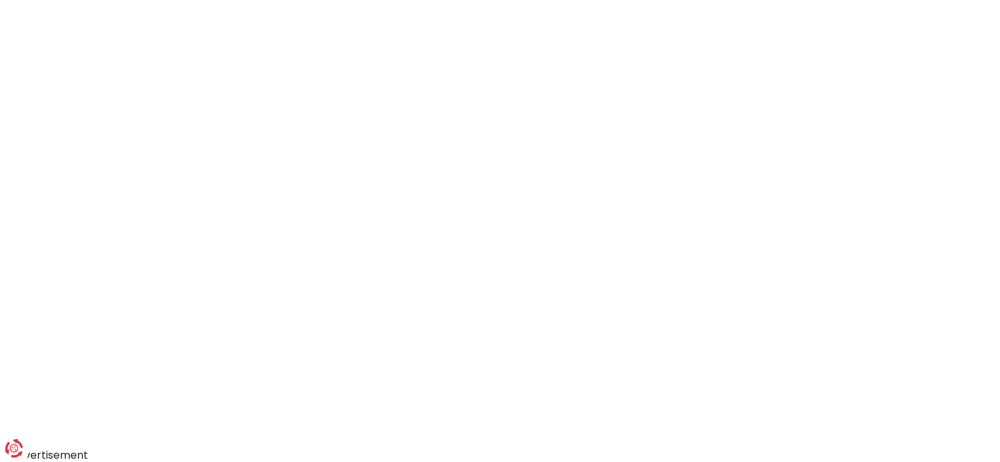
scroll to position [118, 0]
